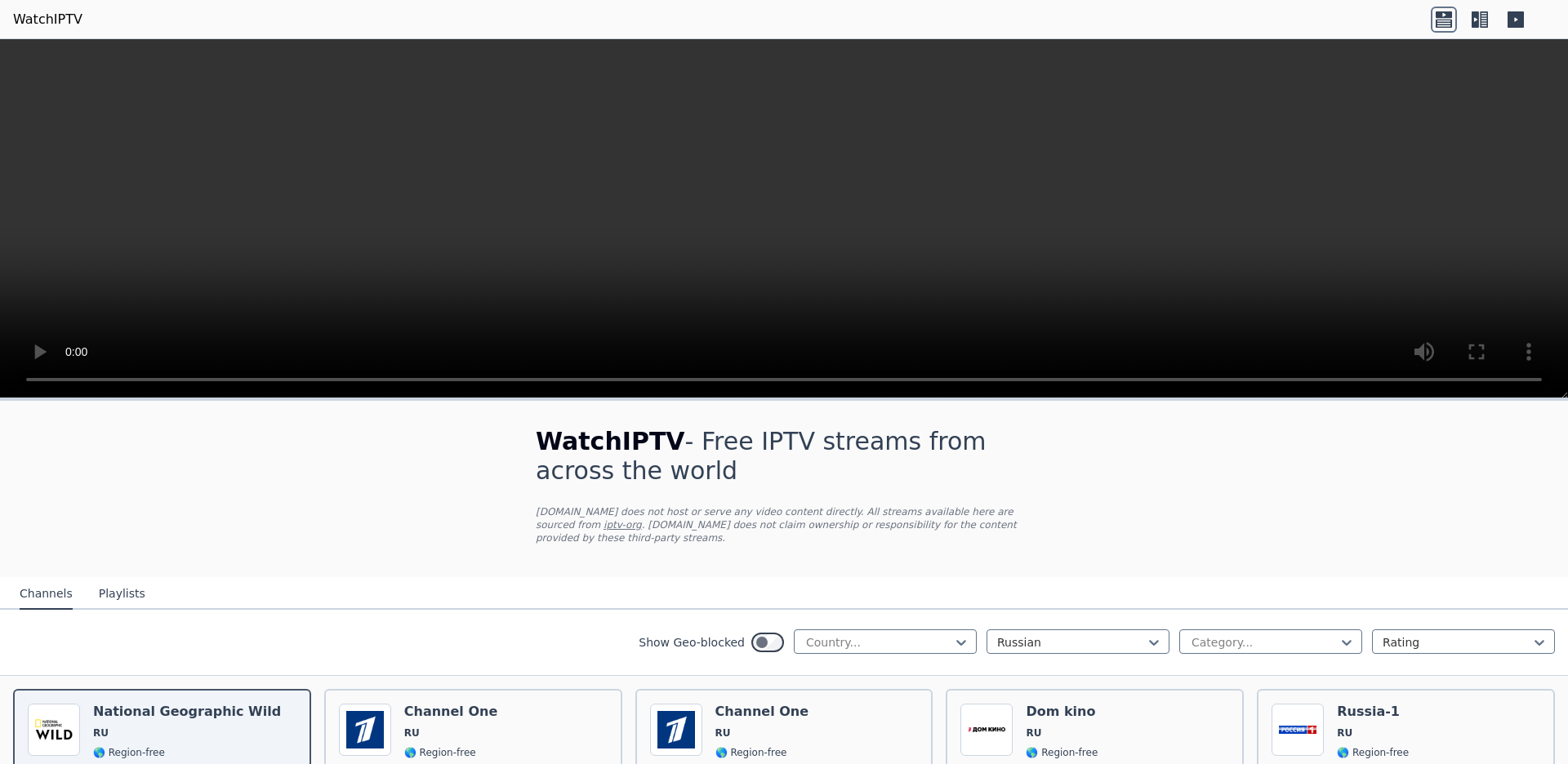
scroll to position [202, 0]
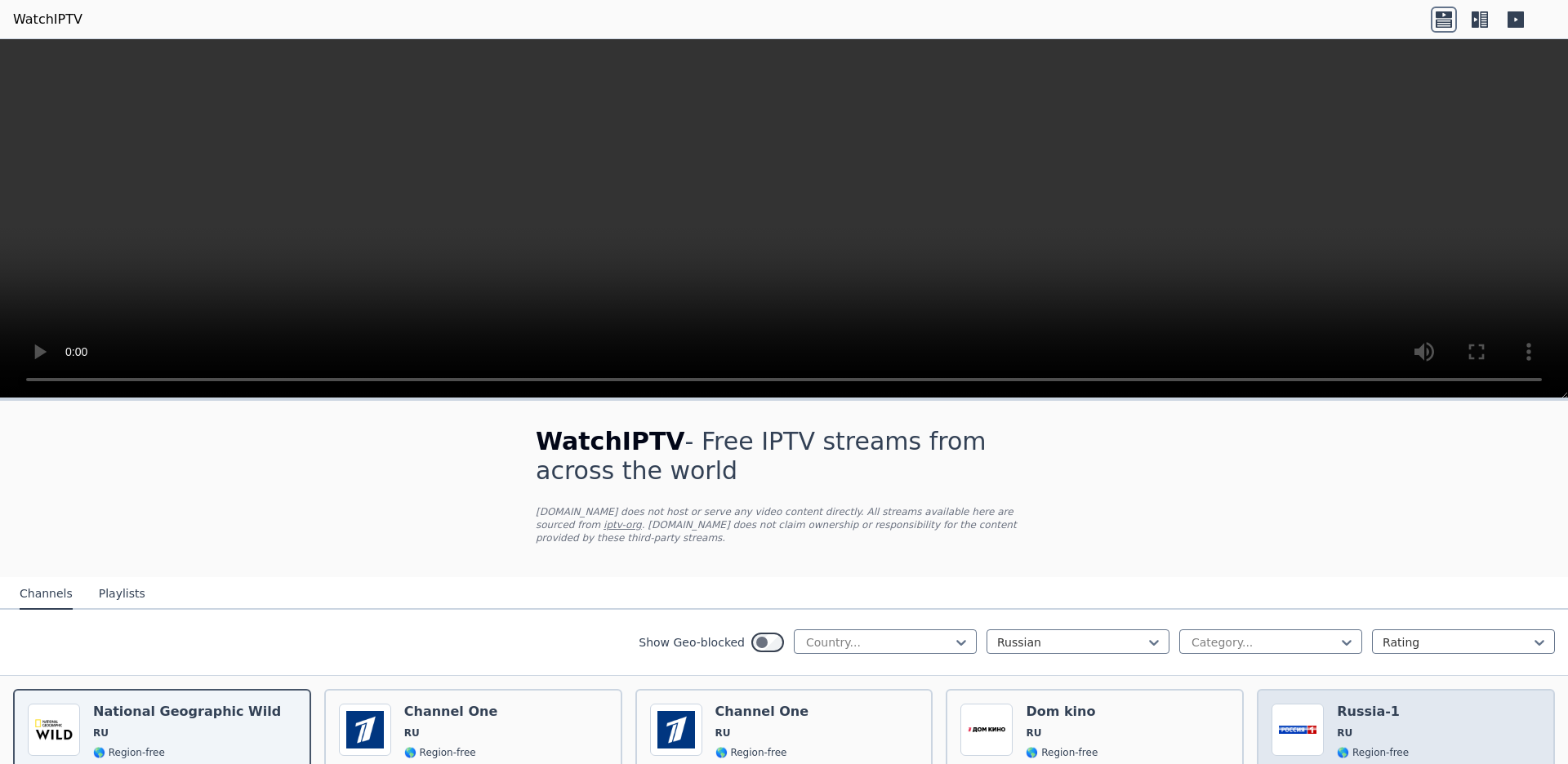
click at [1380, 726] on span "RU" at bounding box center [1373, 733] width 72 height 13
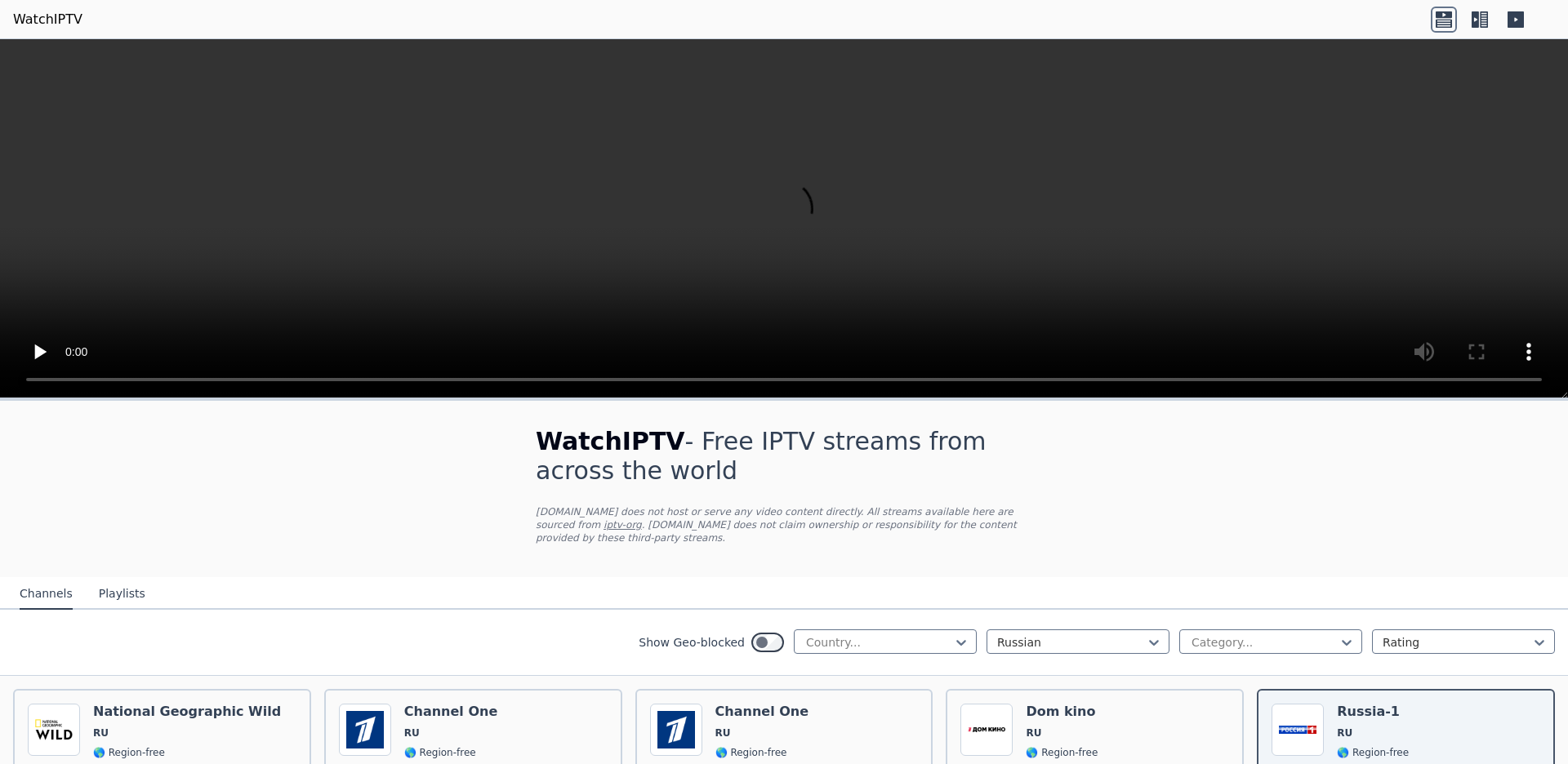
scroll to position [648, 0]
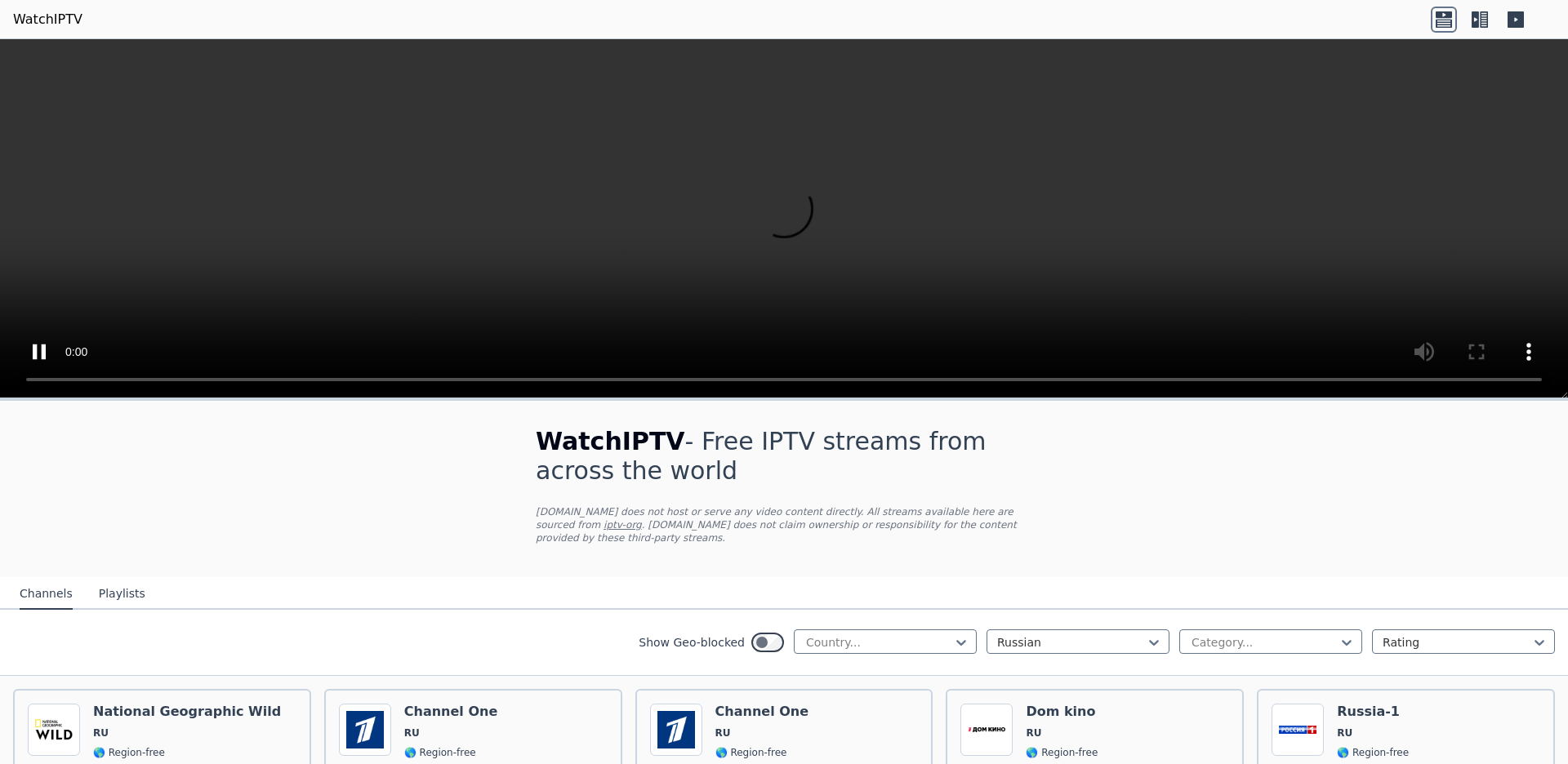
scroll to position [1594, 0]
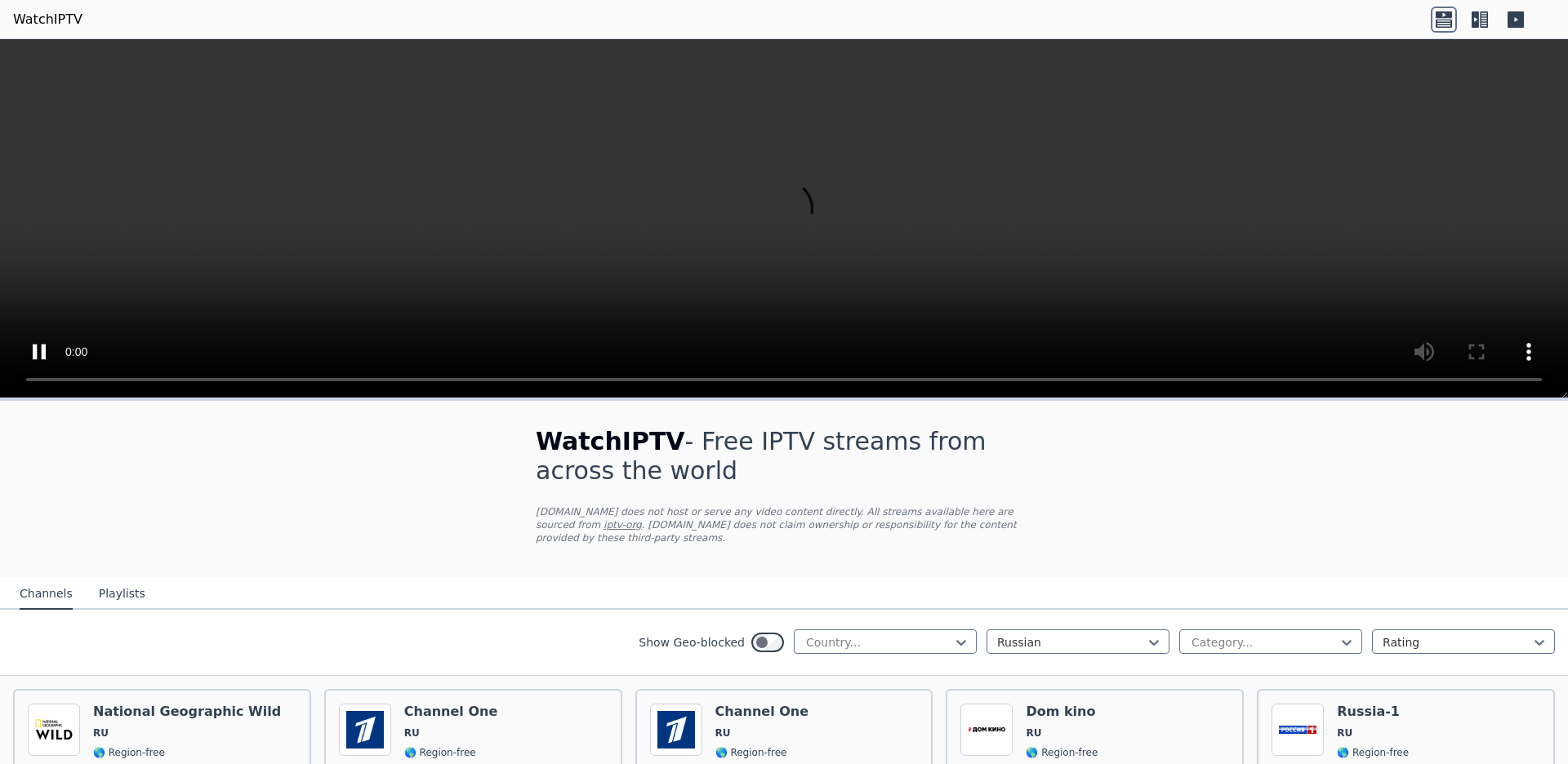
scroll to position [5638, 0]
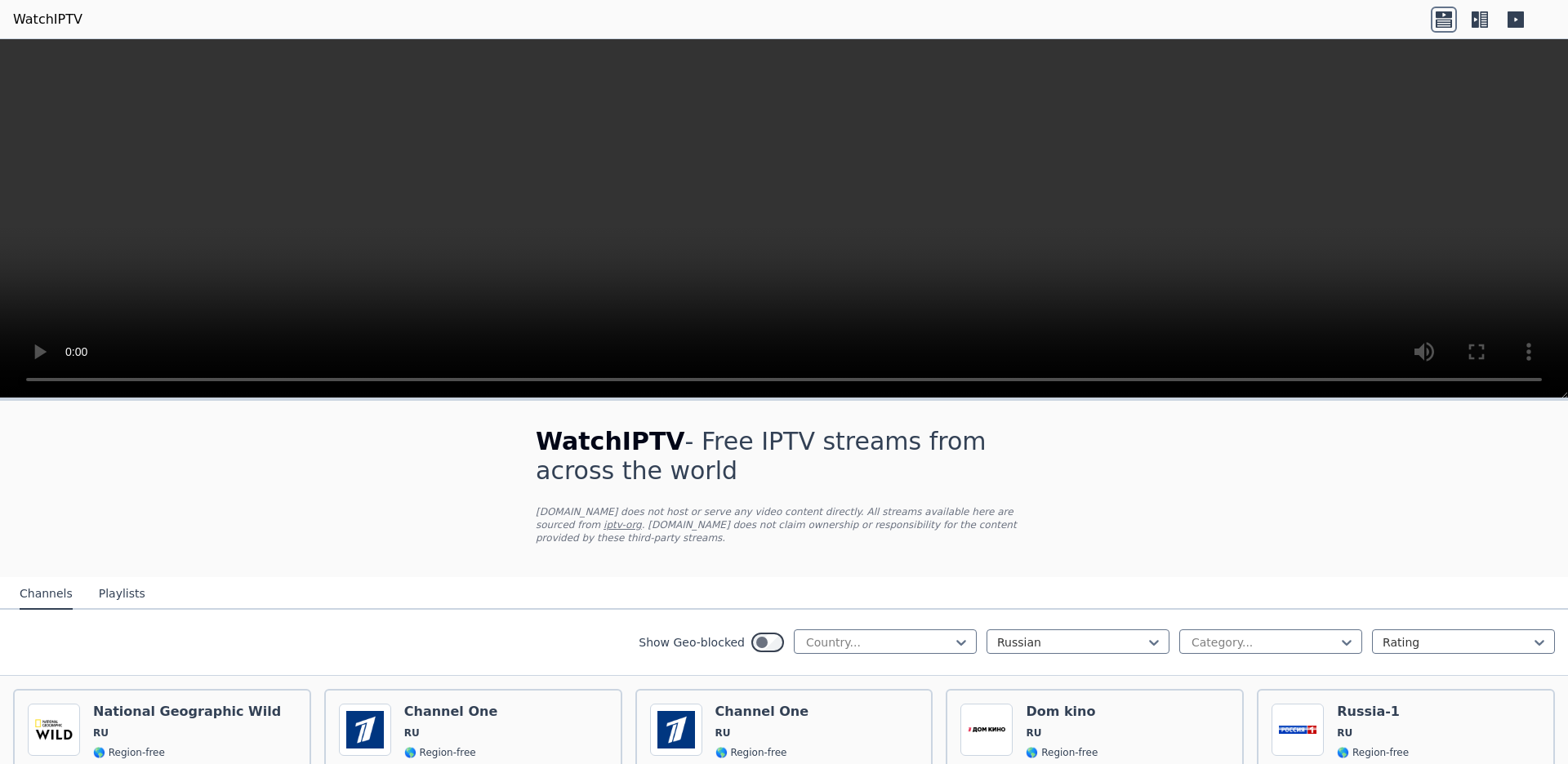
click at [1153, 634] on icon at bounding box center [1154, 642] width 16 height 16
click at [1350, 634] on icon at bounding box center [1346, 642] width 16 height 16
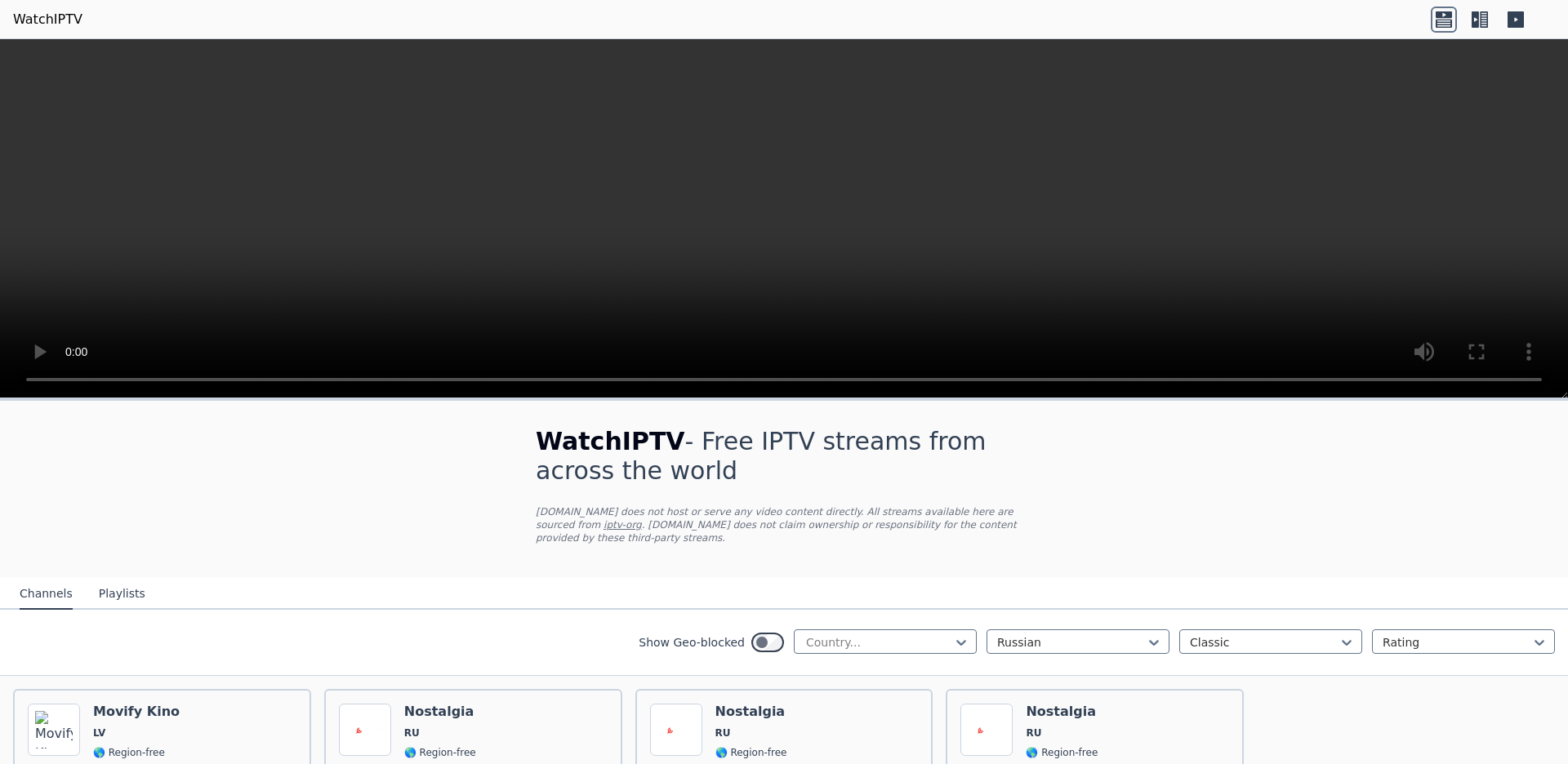
scroll to position [140, 0]
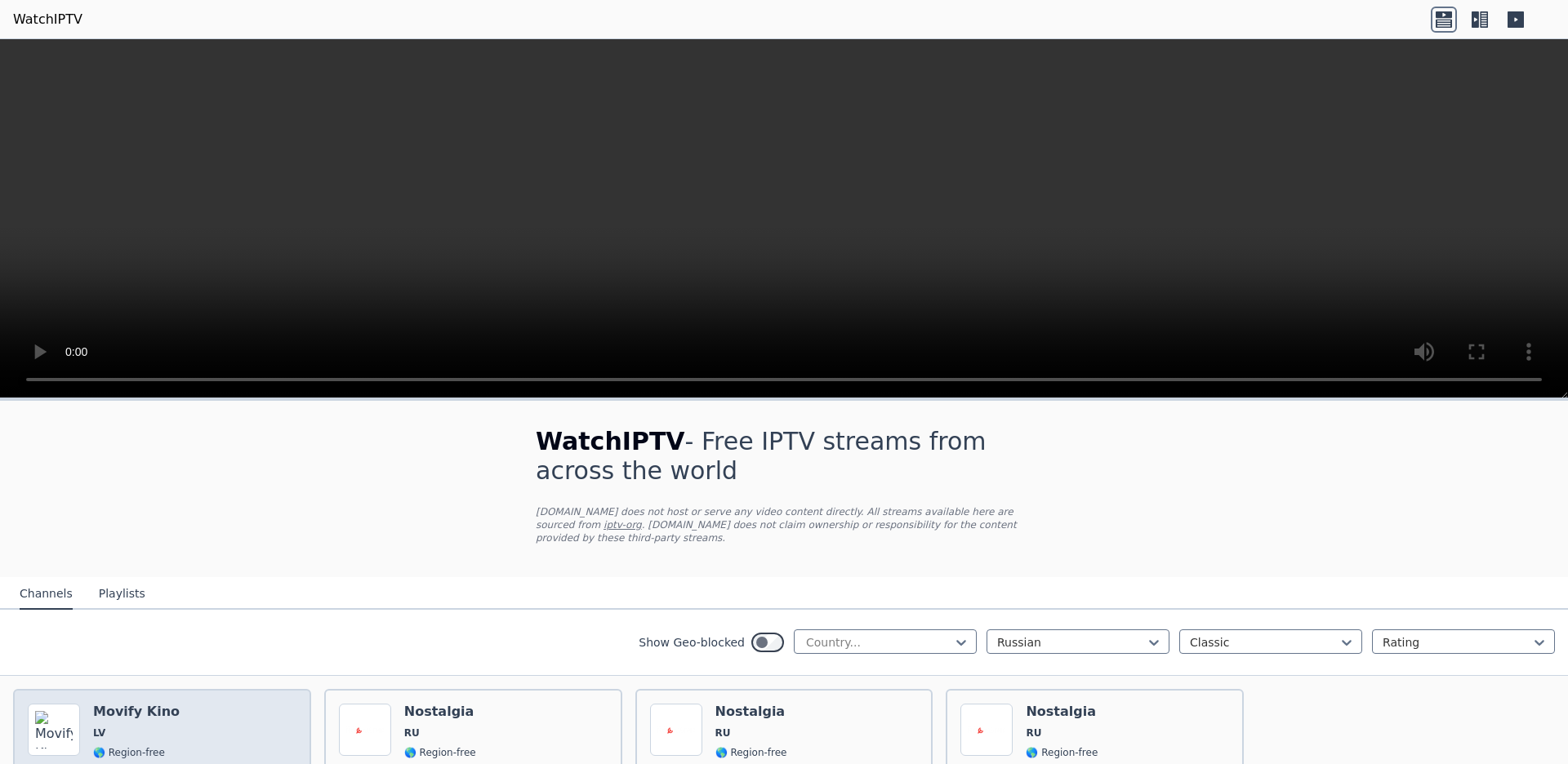
click at [215, 703] on div "Popularity 99 Movify Kino LV 🌎 Region-free movies classic rus lav" at bounding box center [162, 761] width 268 height 117
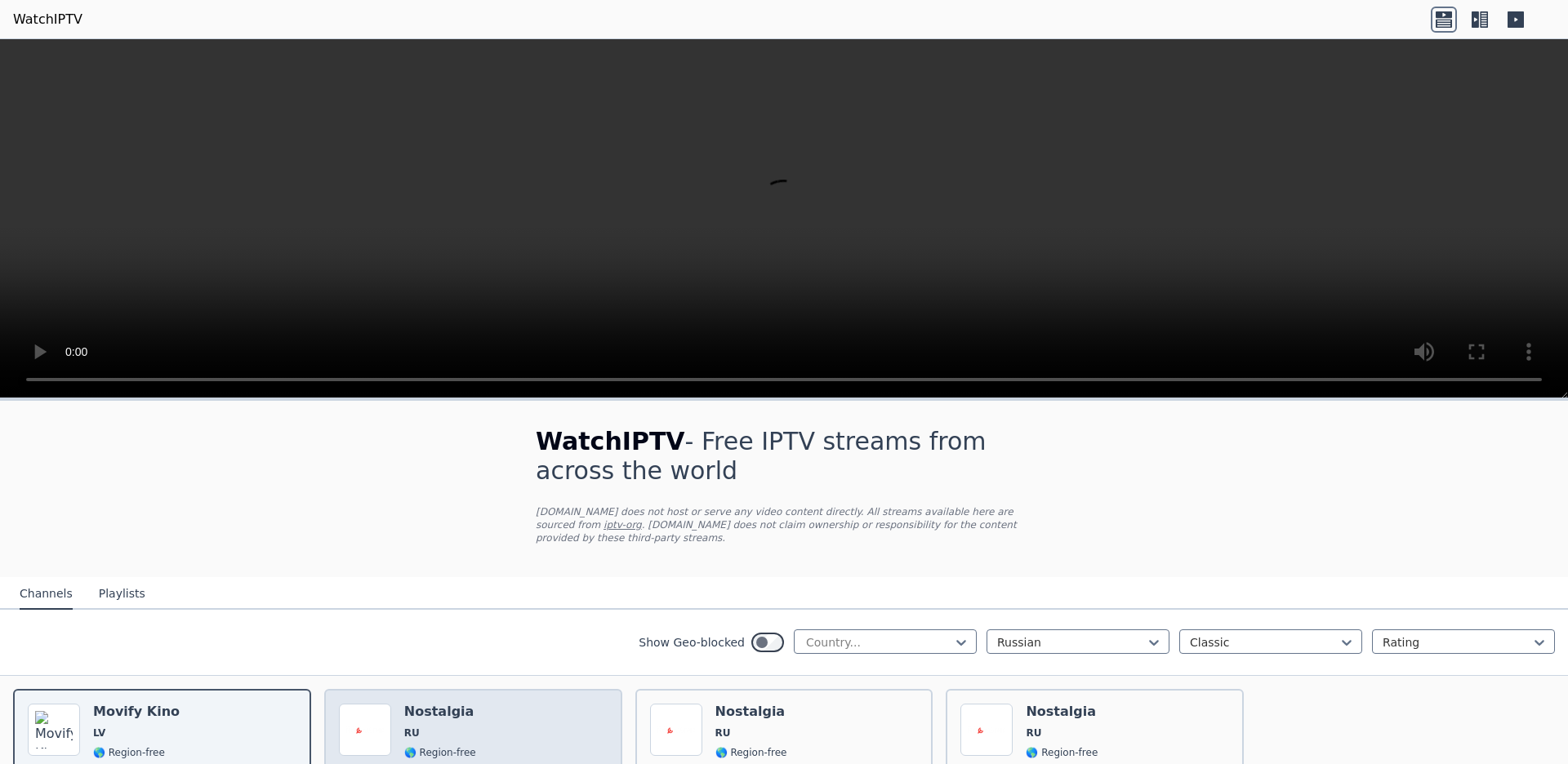
click at [482, 703] on div "Popularity 54 Nostalgia RU 🌎 Region-free classic rus" at bounding box center [473, 761] width 268 height 117
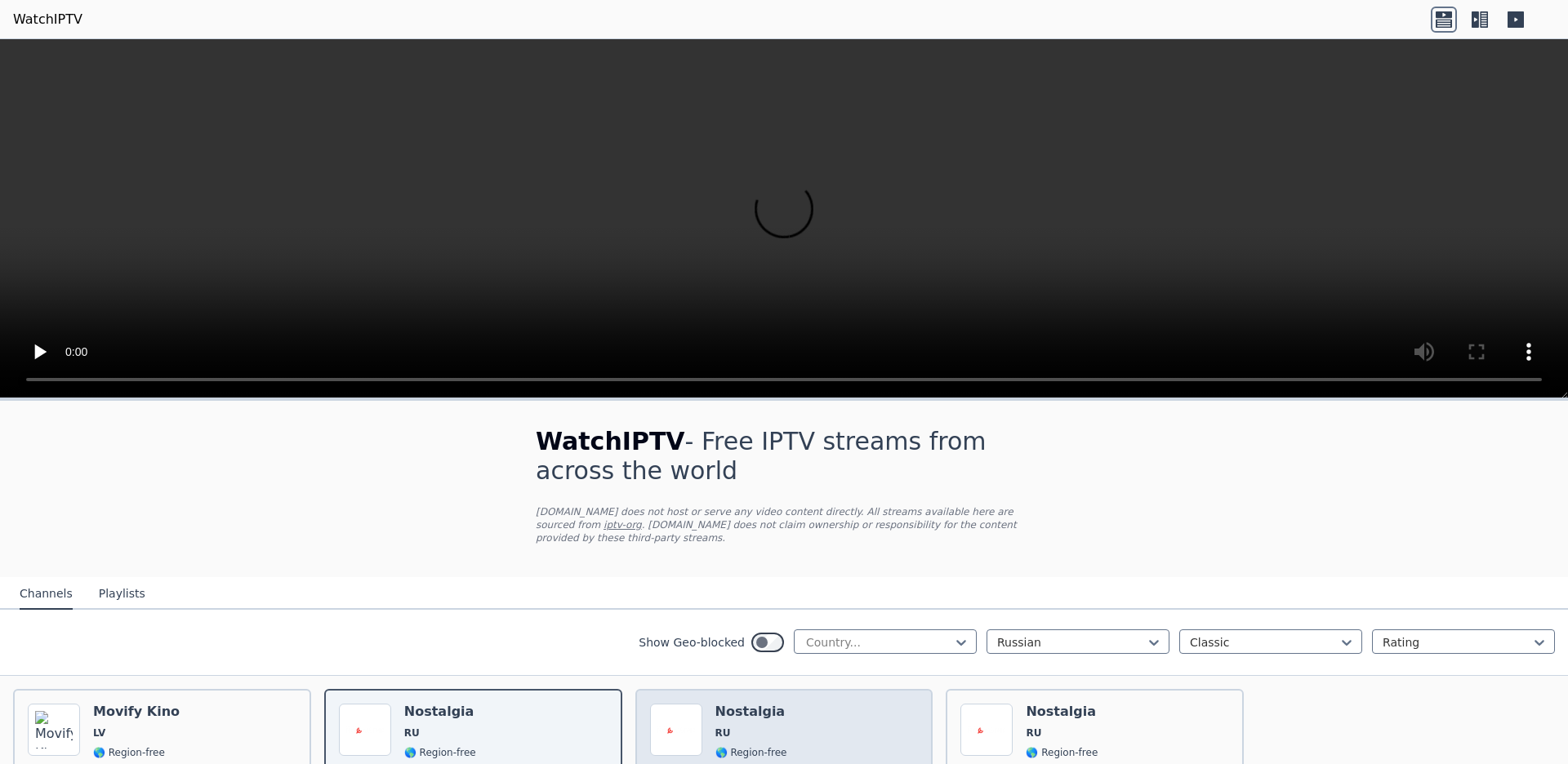
click at [780, 746] on span "🌎 Region-free" at bounding box center [751, 752] width 72 height 13
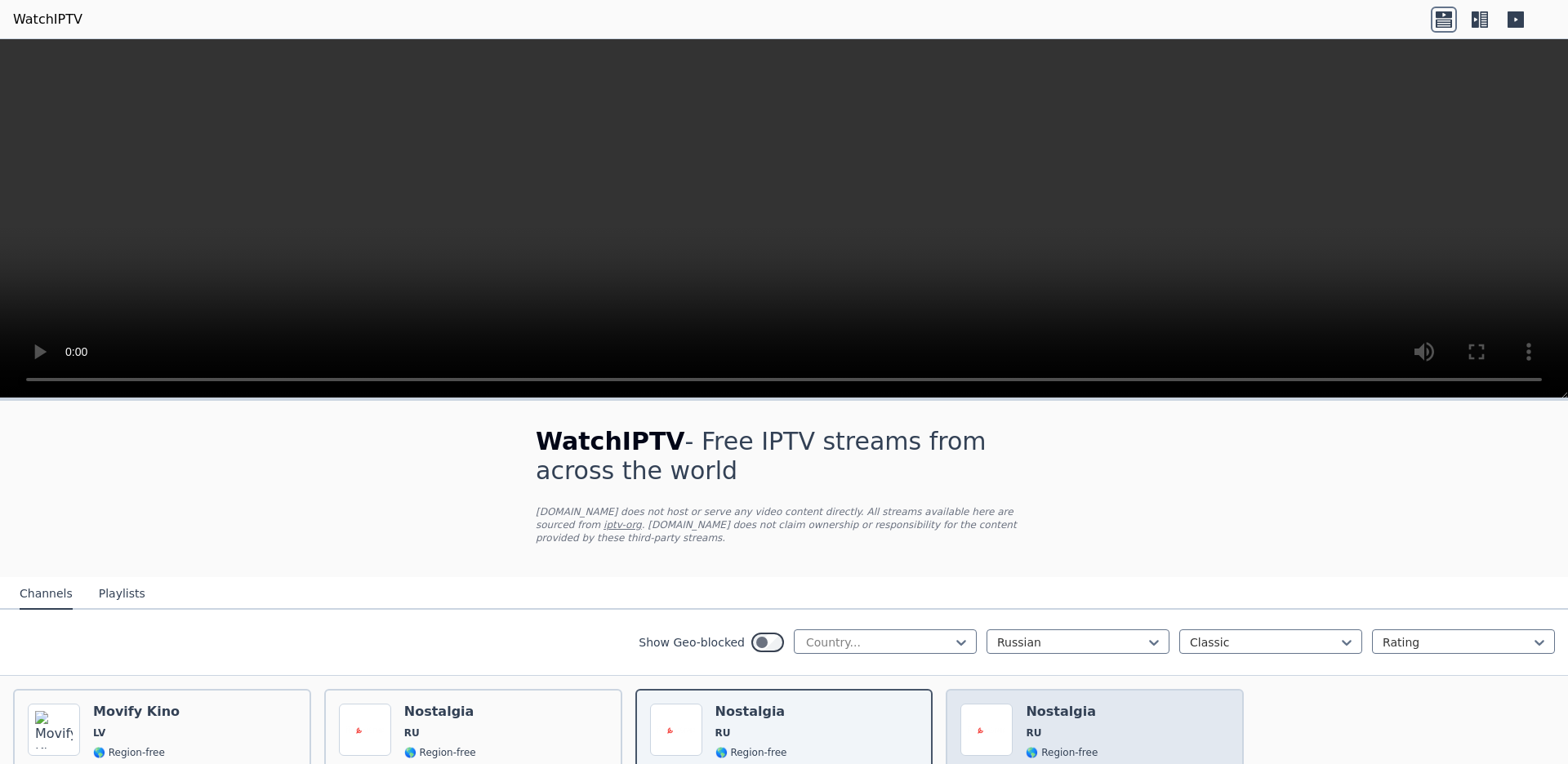
click at [1112, 703] on div "Popularity 33 Nostalgia RU 🌎 Region-free classic rus" at bounding box center [1095, 761] width 268 height 117
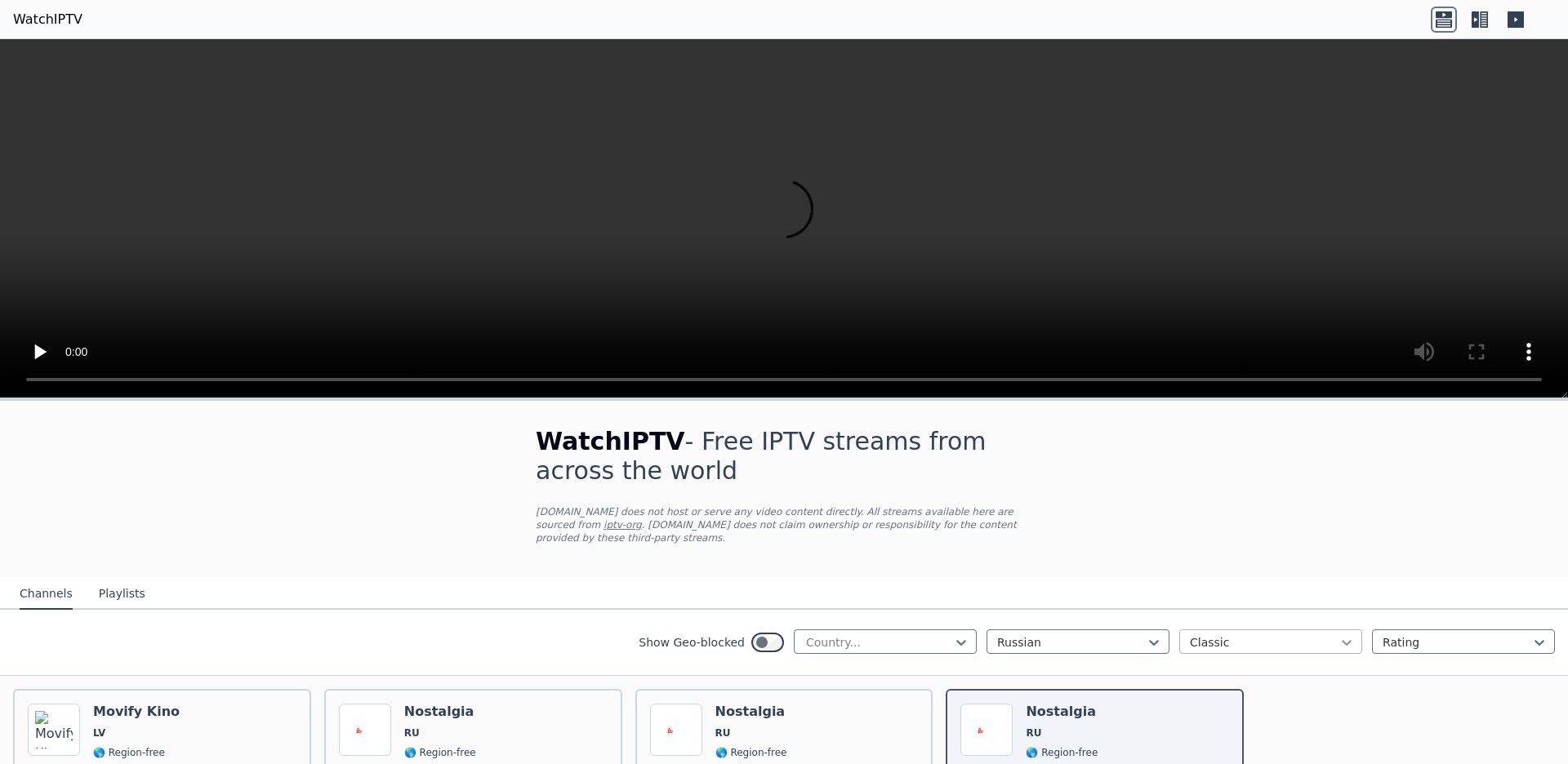
click at [1352, 634] on icon at bounding box center [1346, 642] width 16 height 16
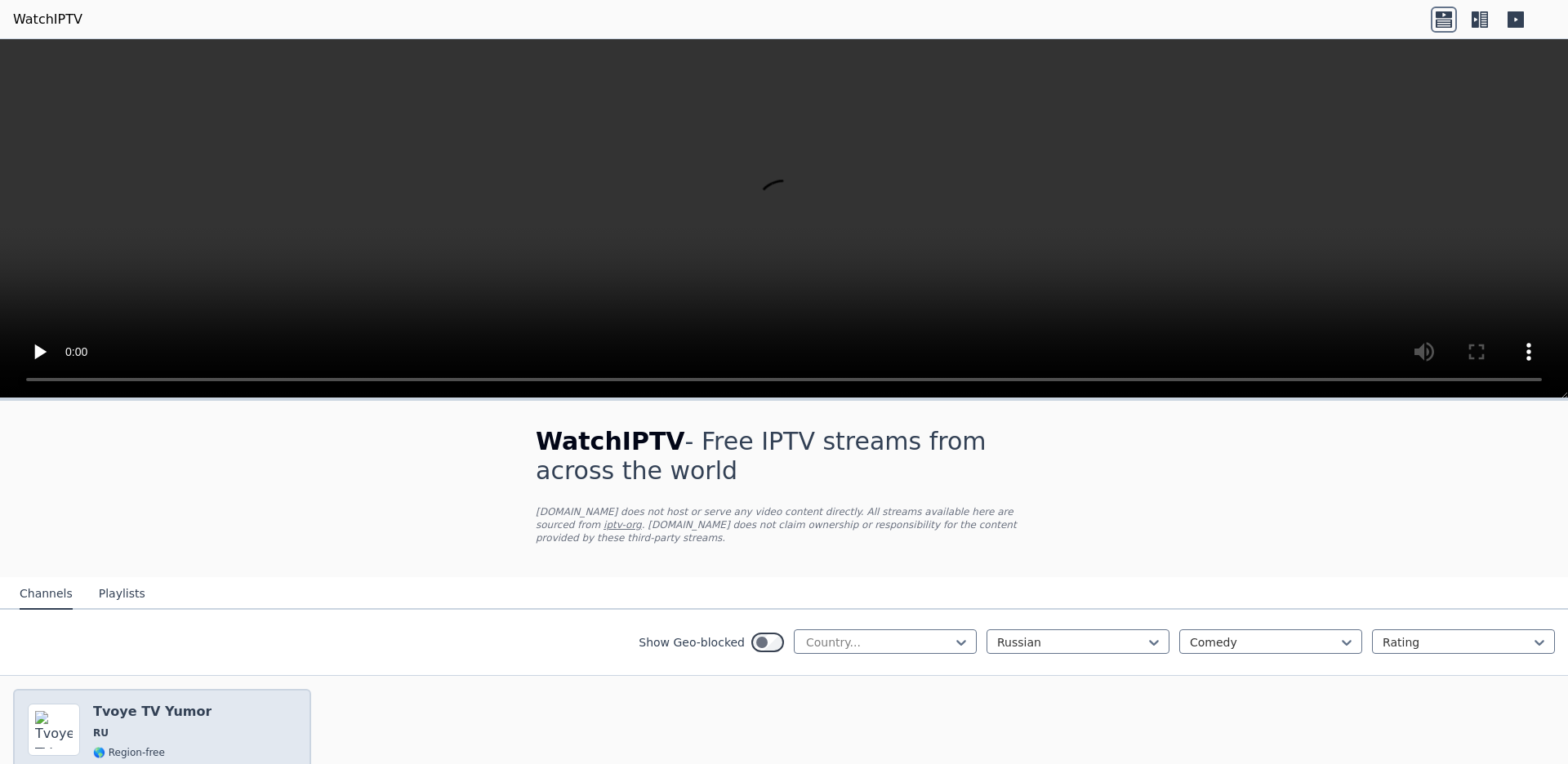
click at [226, 703] on div "Popularity 17 Tvoye TV Yumor RU 🌎 Region-free comedy rus" at bounding box center [162, 761] width 268 height 117
click at [1343, 640] on icon at bounding box center [1346, 642] width 10 height 5
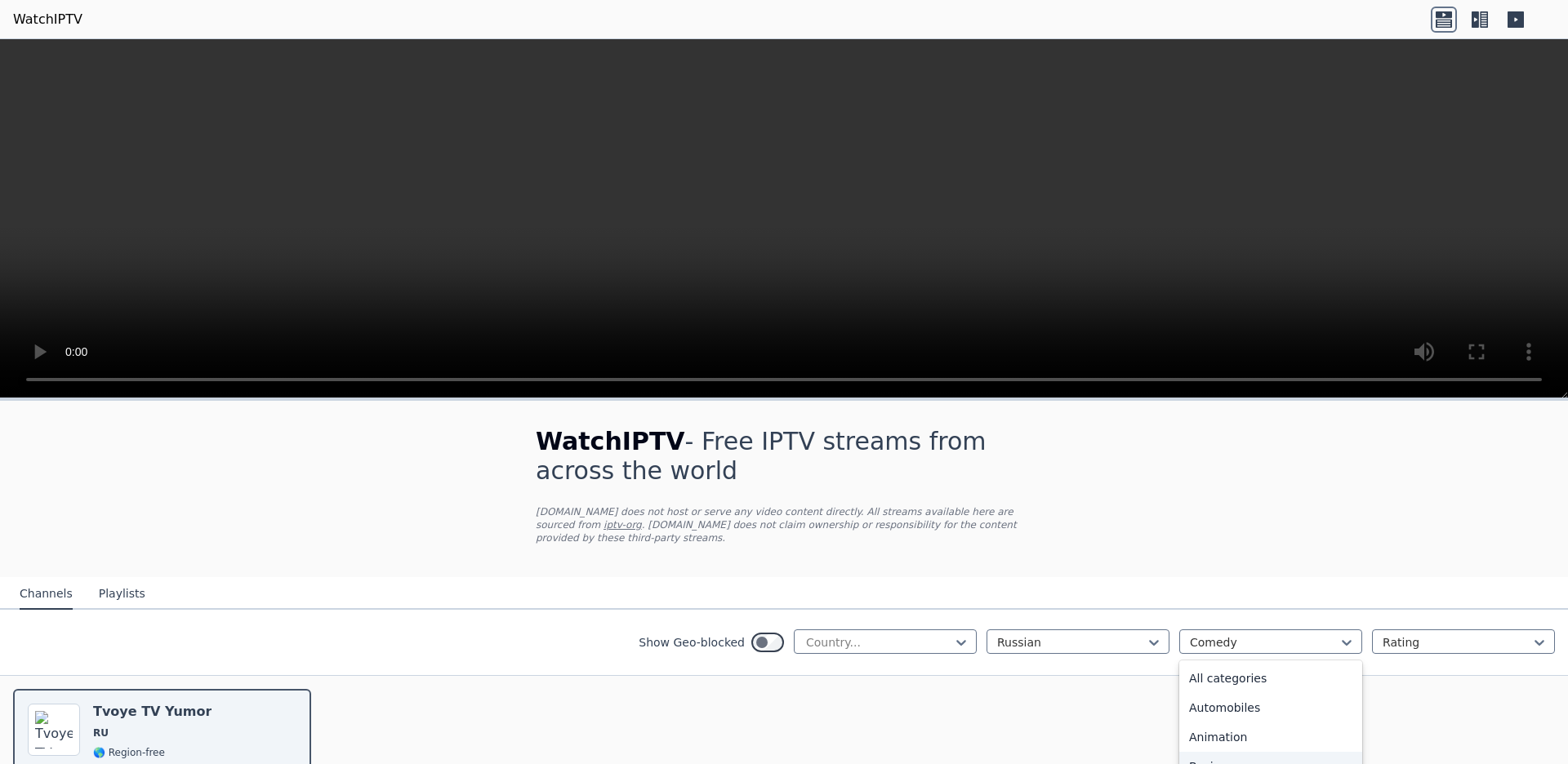
click at [1326, 751] on div "Business" at bounding box center [1270, 766] width 183 height 30
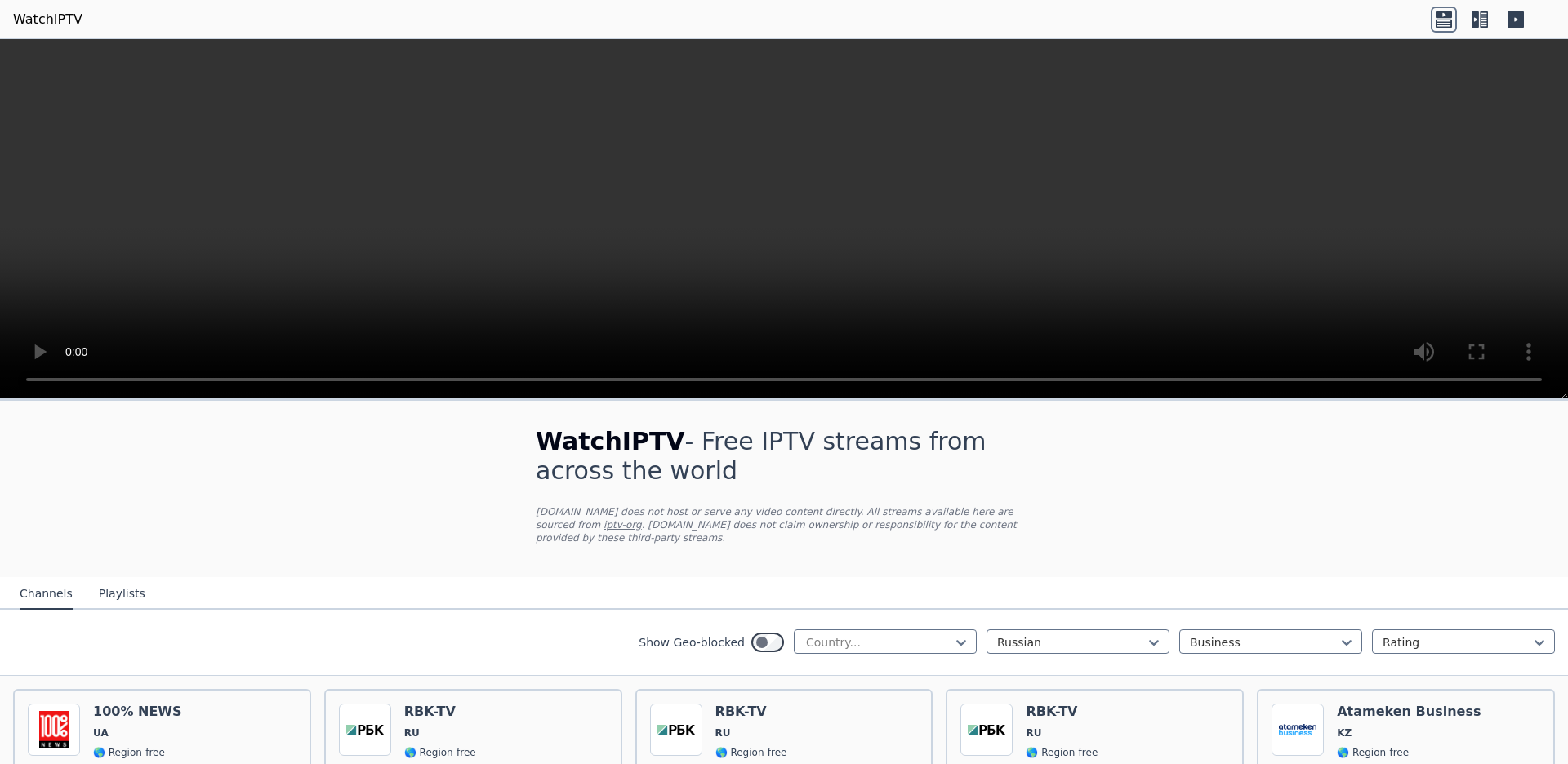
scroll to position [301, 0]
click at [1342, 640] on icon at bounding box center [1346, 642] width 10 height 5
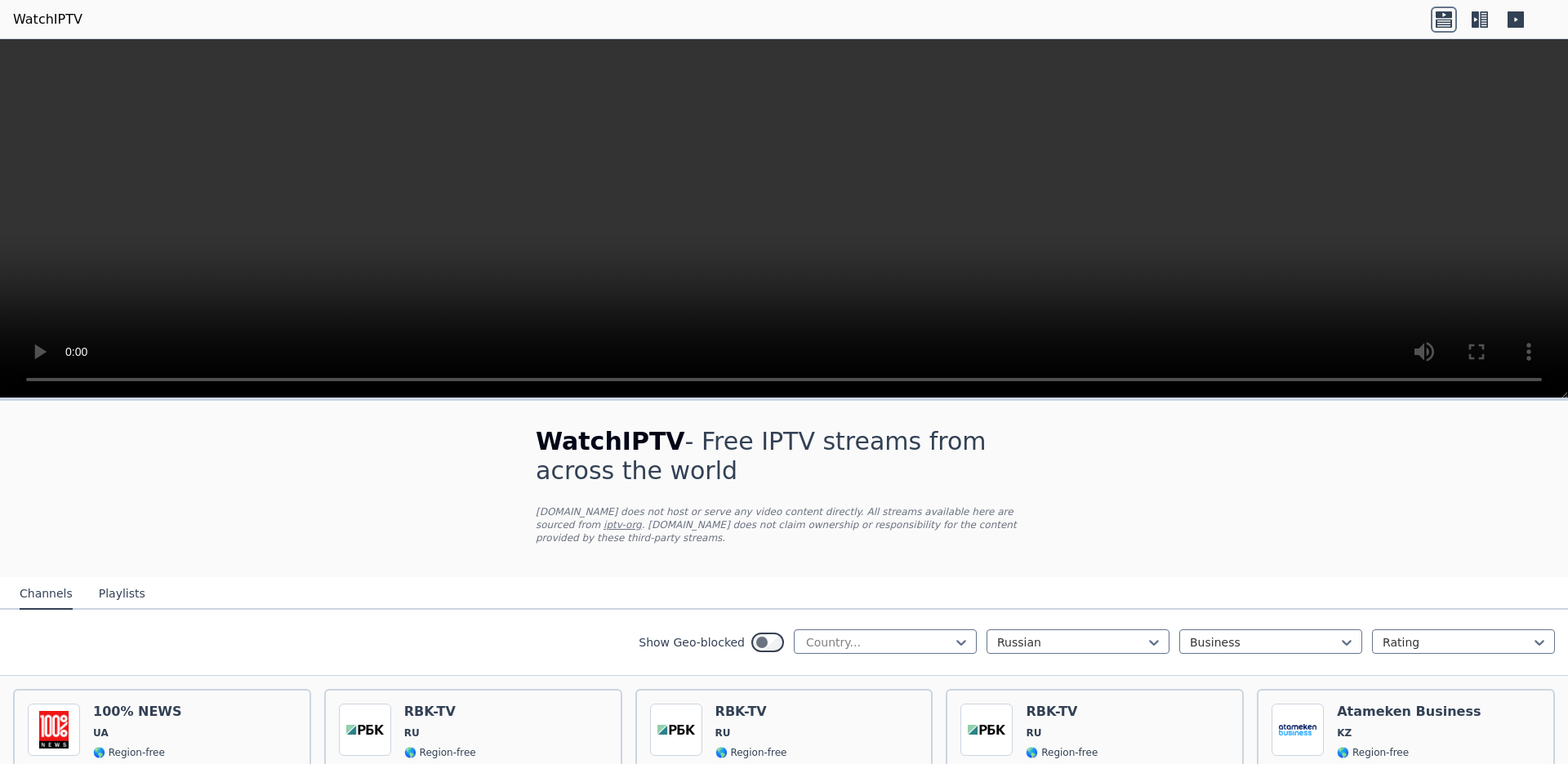
click at [1352, 634] on icon at bounding box center [1346, 642] width 16 height 16
click at [1257, 743] on div "Entertainment" at bounding box center [1270, 758] width 183 height 30
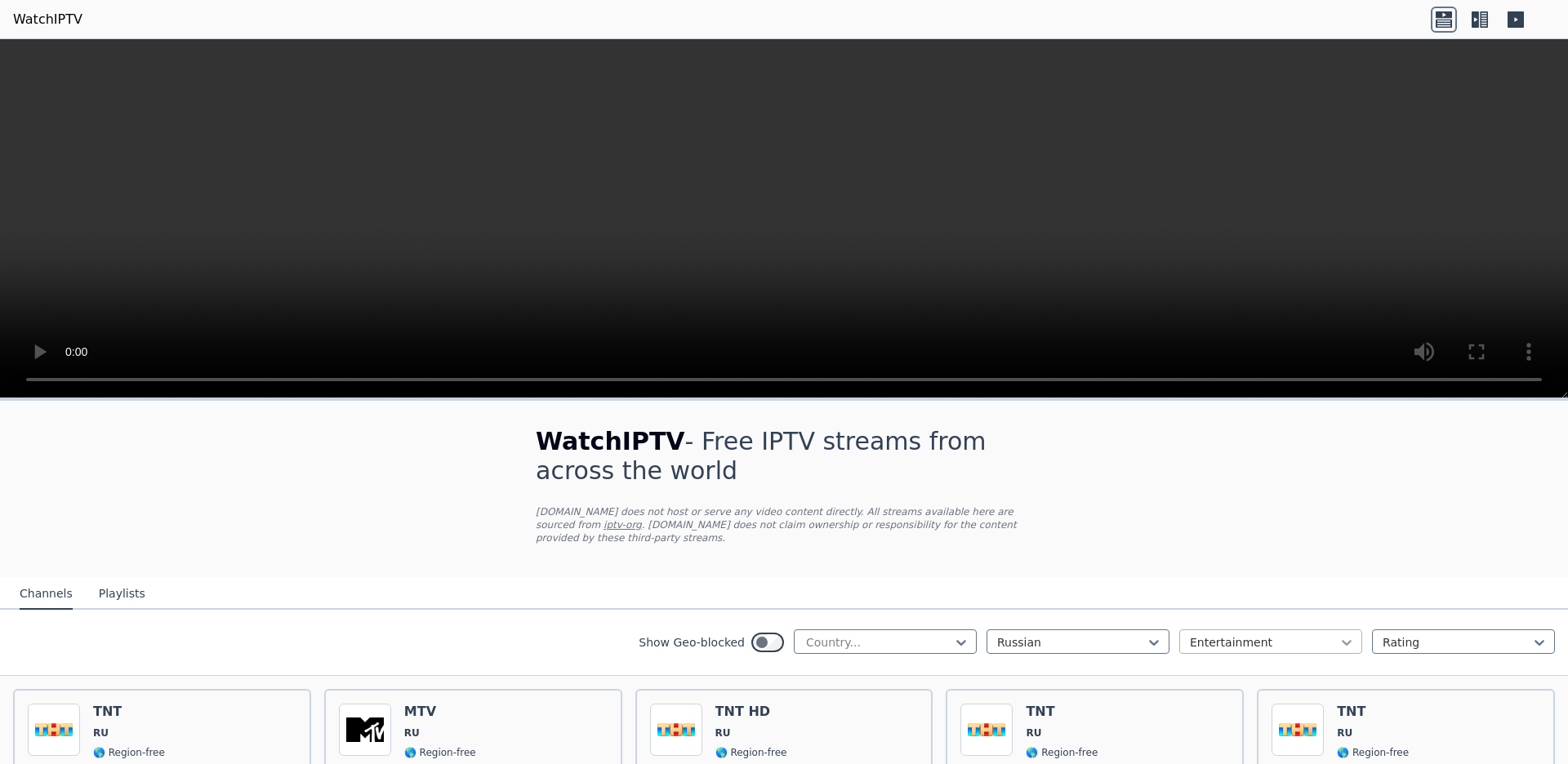
click at [1344, 634] on icon at bounding box center [1346, 642] width 16 height 16
click at [1241, 762] on div "Movies" at bounding box center [1270, 777] width 183 height 30
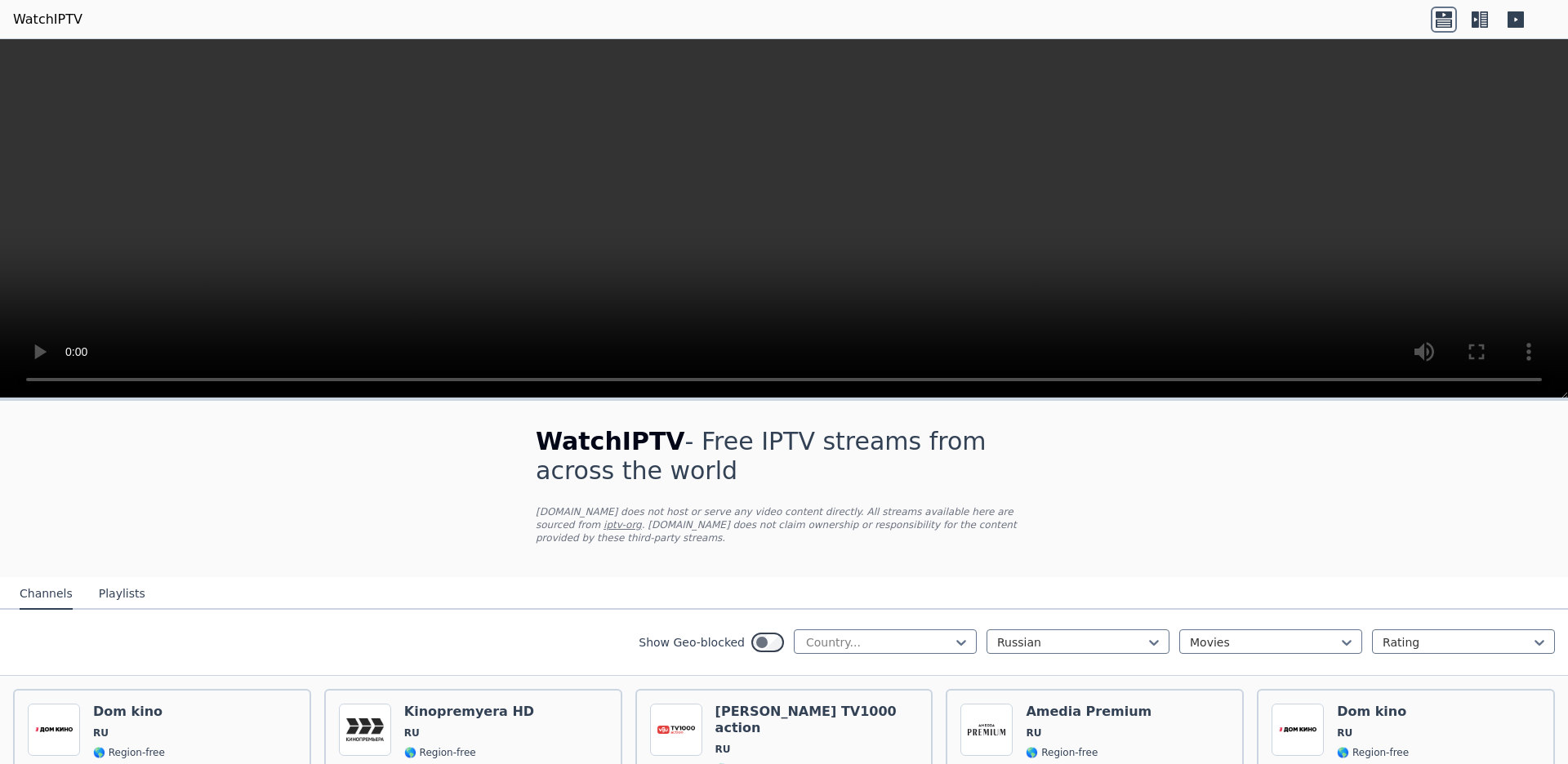
scroll to position [615, 0]
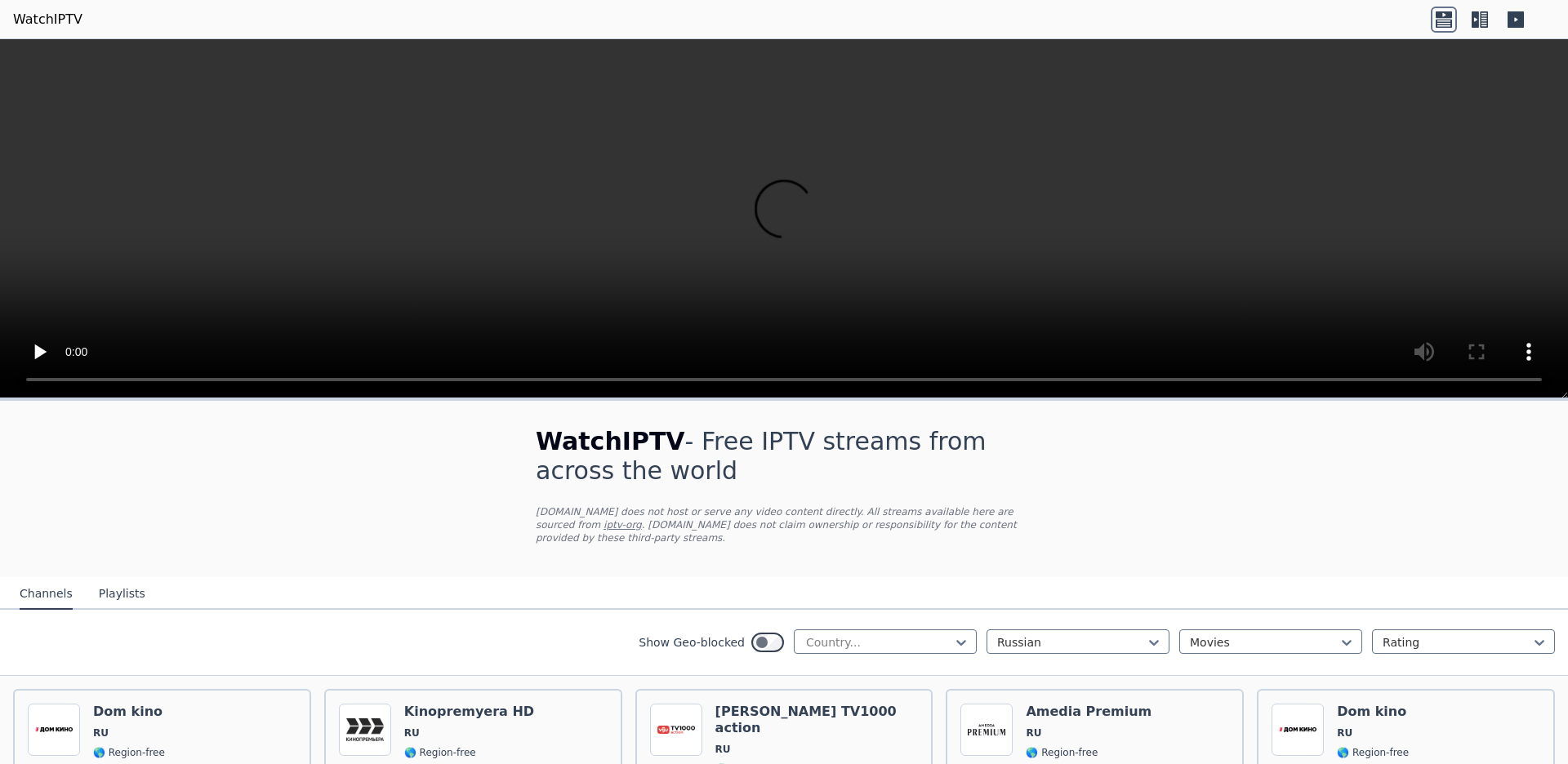
click at [1345, 634] on div at bounding box center [1346, 642] width 16 height 16
click at [1268, 683] on div "Documentary" at bounding box center [1270, 698] width 183 height 30
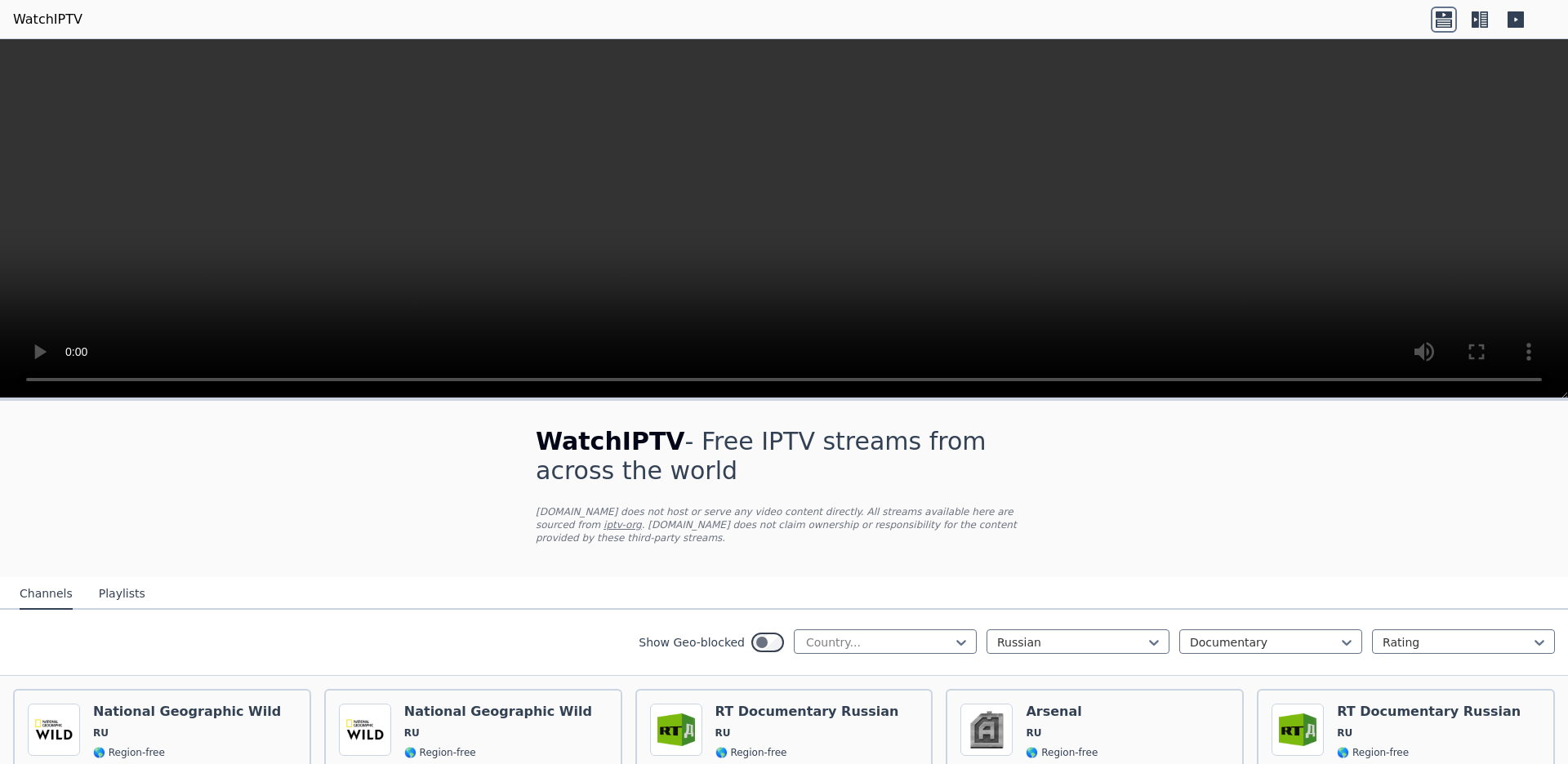
scroll to position [467, 0]
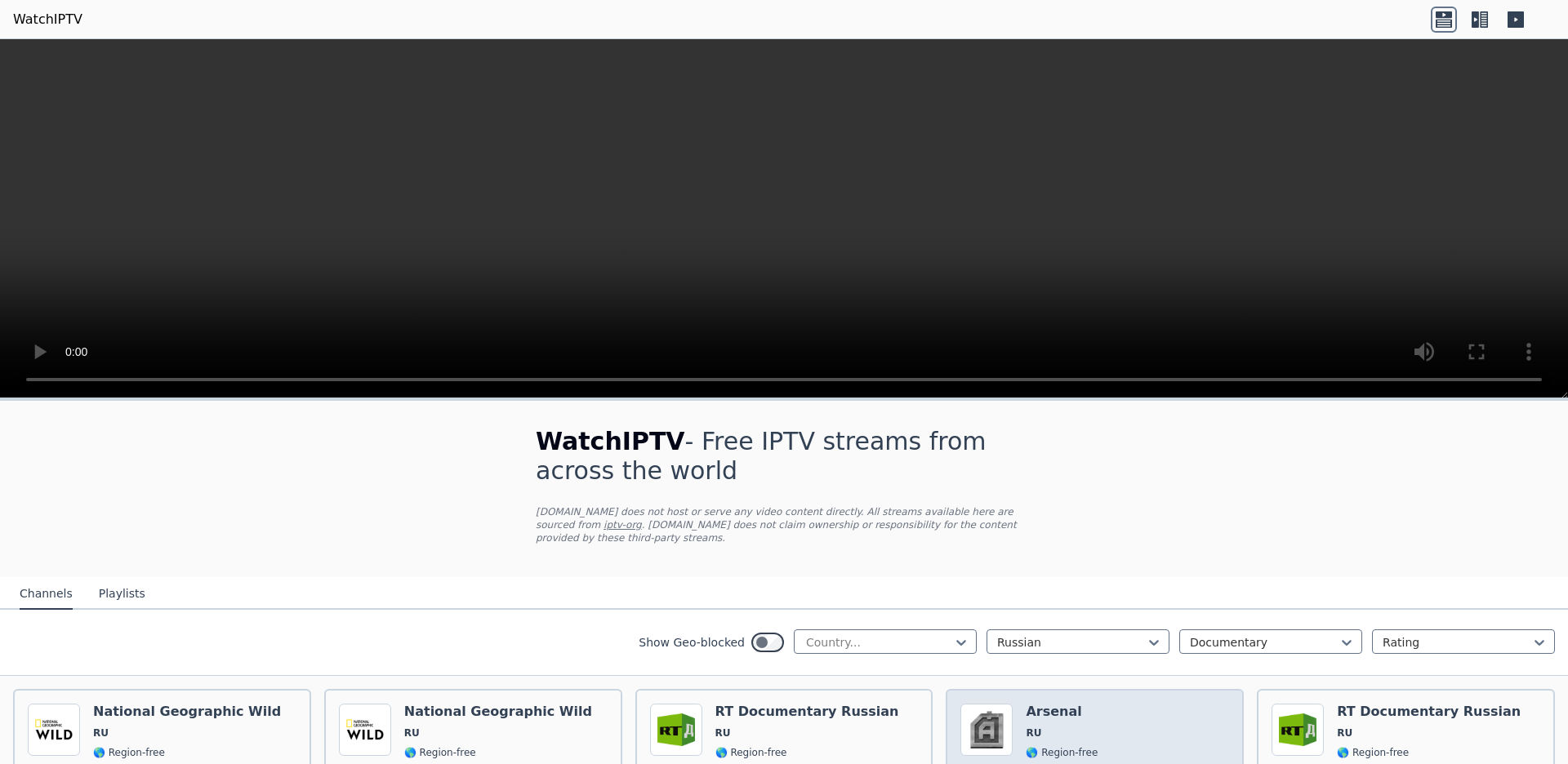
click at [1129, 703] on div "Popularity 38 Arsenal RU 🌎 Region-free documentary rus" at bounding box center [1095, 761] width 268 height 117
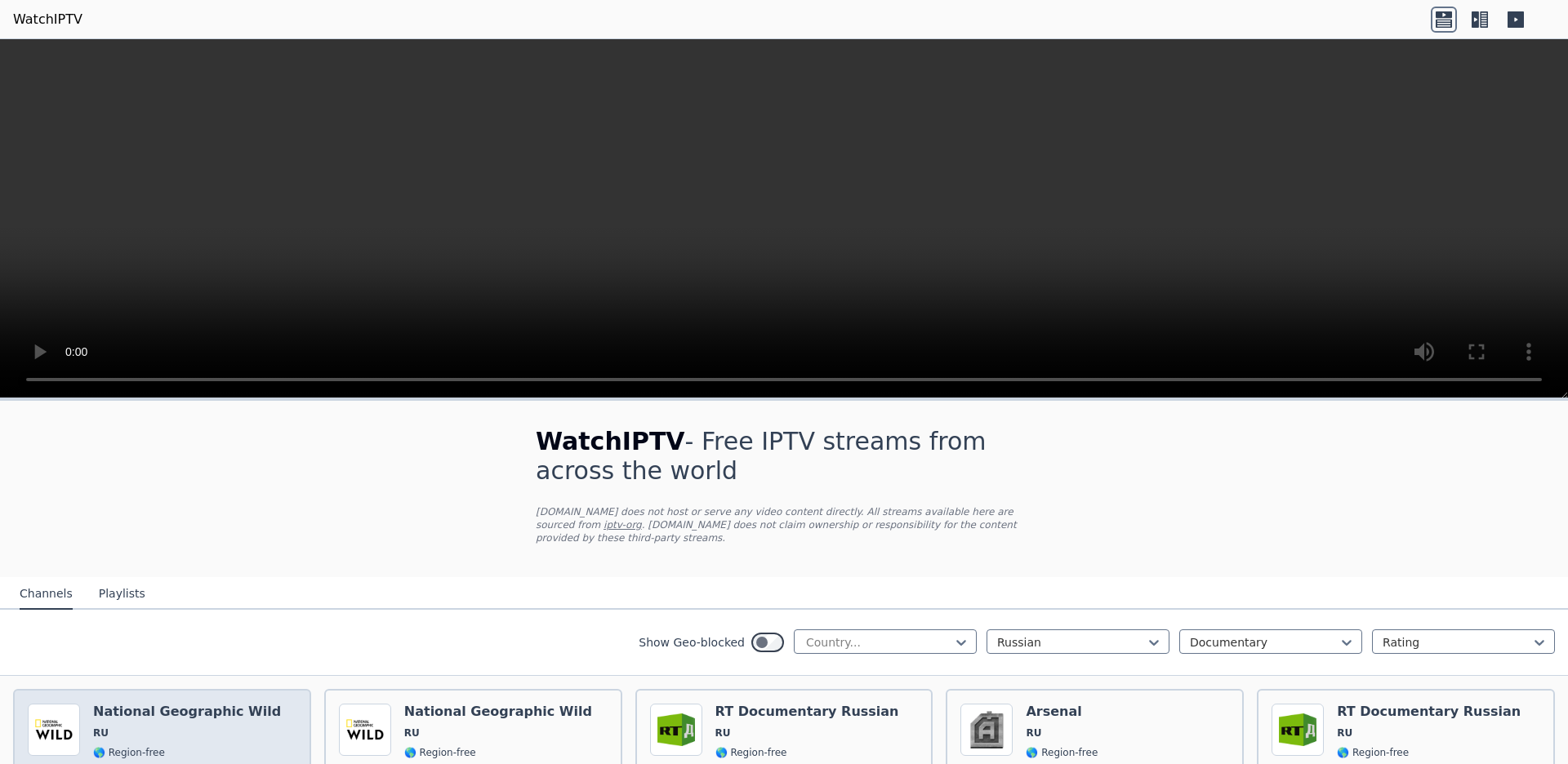
click at [218, 703] on div "National Geographic Wild RU 🌎 Region-free documentary rus" at bounding box center [187, 761] width 188 height 117
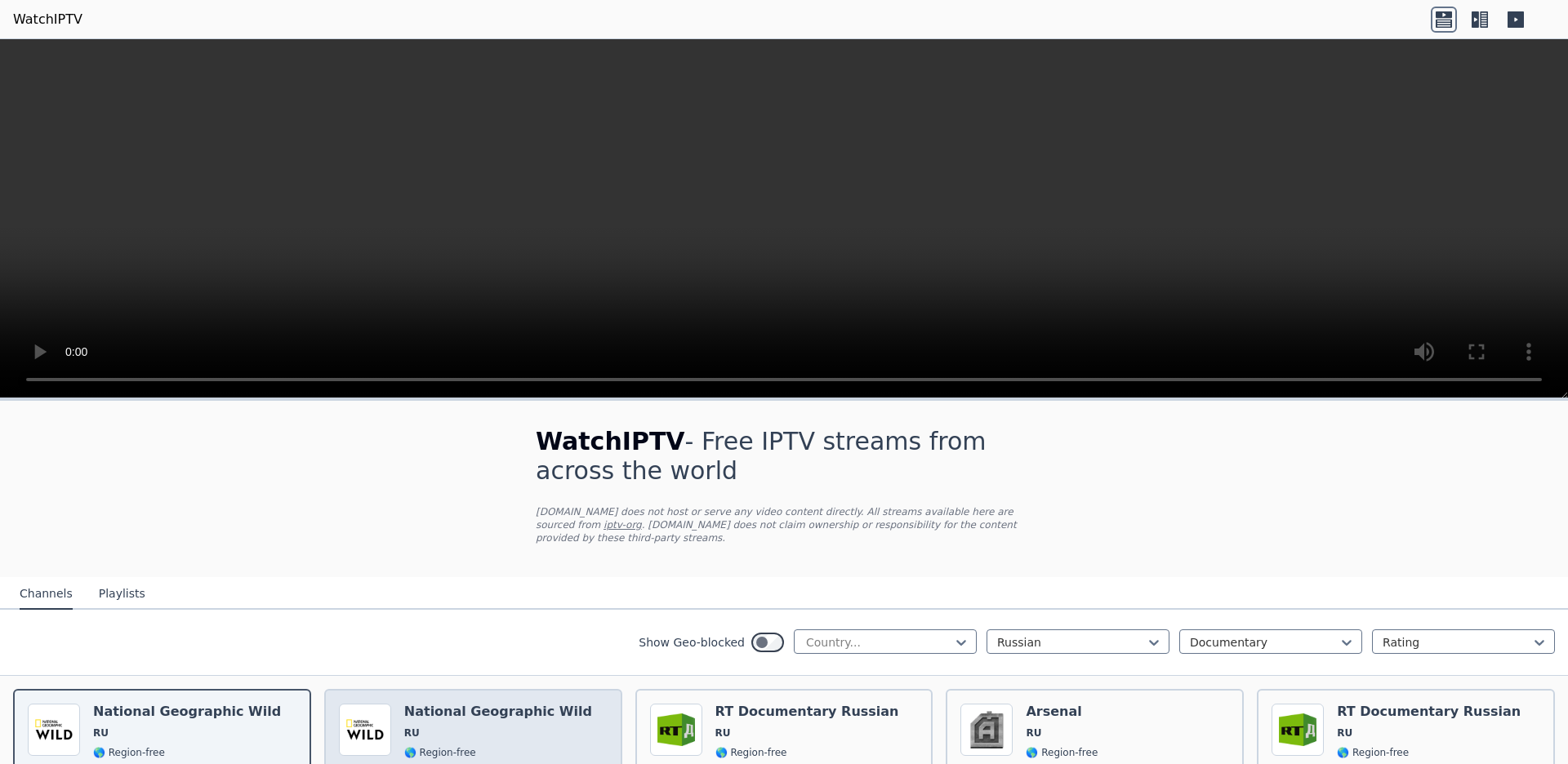
click at [517, 703] on div "National Geographic Wild RU 🌎 Region-free documentary rus" at bounding box center [499, 761] width 188 height 117
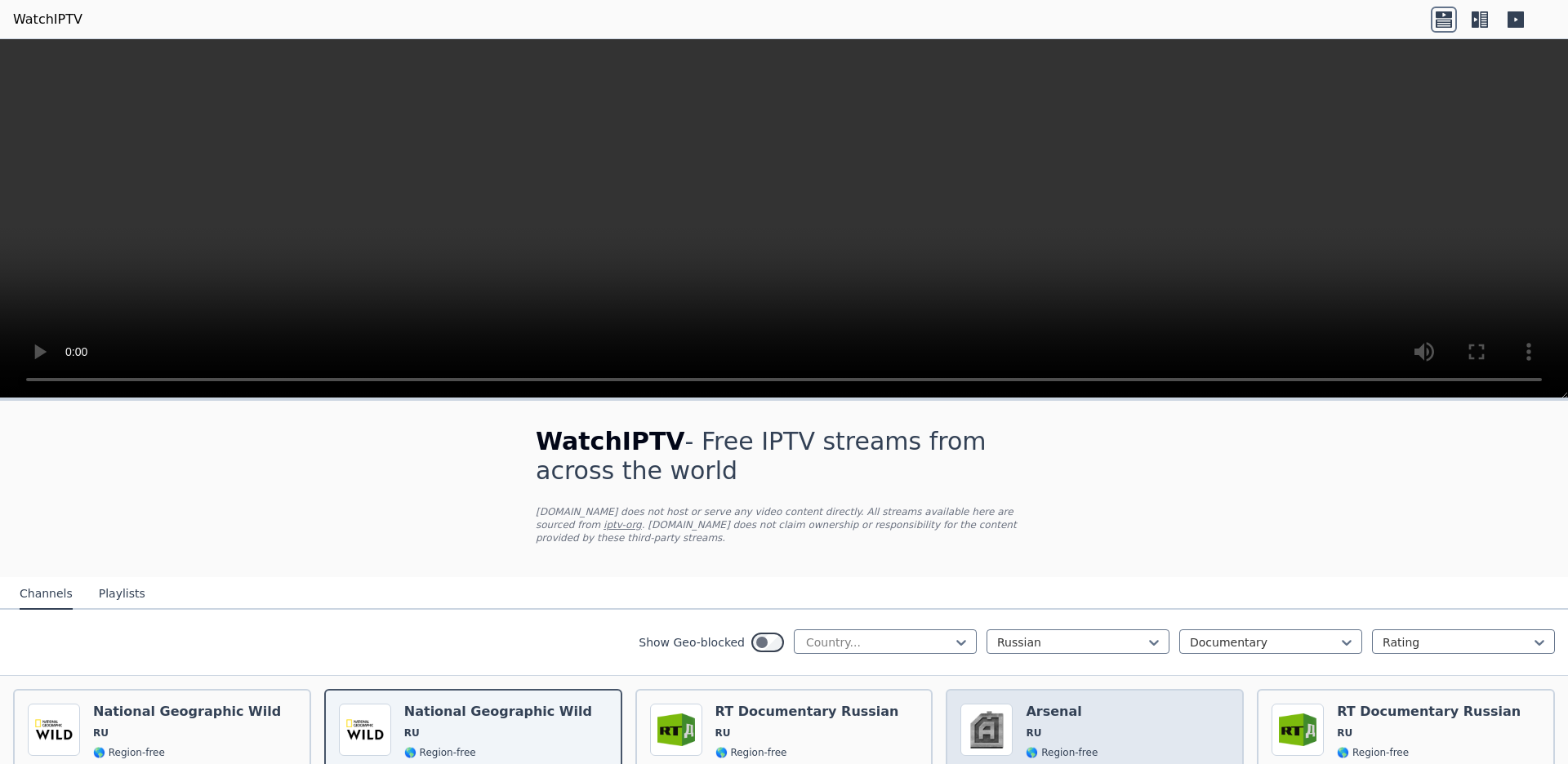
click at [1132, 703] on div "Popularity 38 Arsenal RU 🌎 Region-free documentary rus" at bounding box center [1095, 761] width 268 height 117
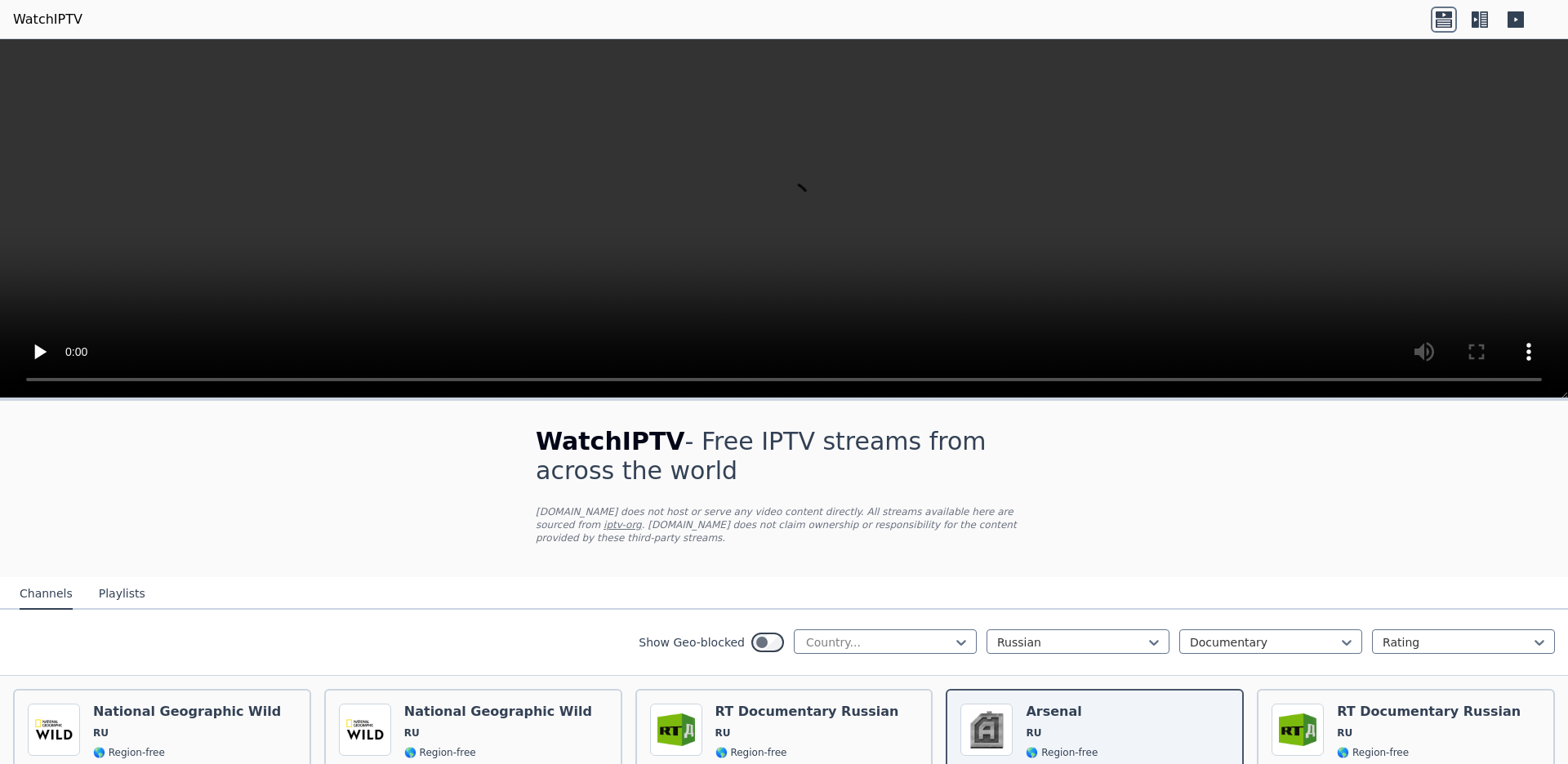
scroll to position [579, 0]
